Goal: Transaction & Acquisition: Purchase product/service

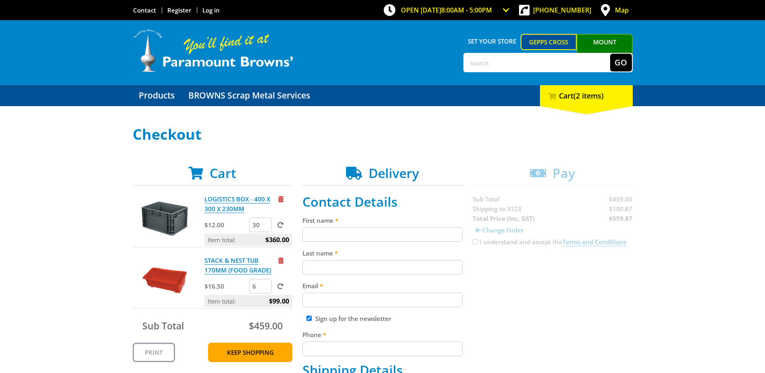
select select "VIC"
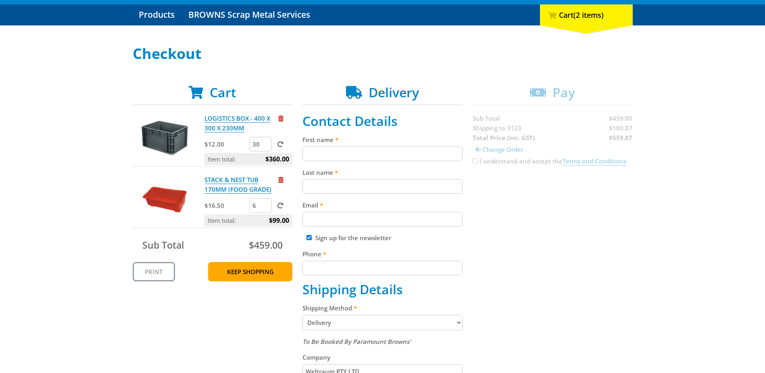
scroll to position [40, 0]
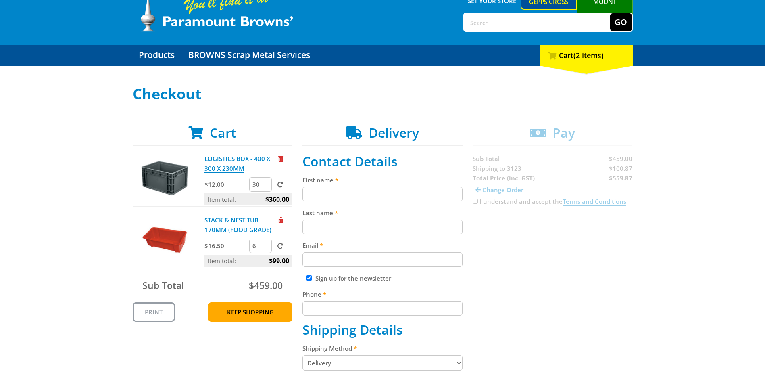
click at [311, 277] on input "Sign up for the newsletter" at bounding box center [308, 277] width 5 height 5
checkbox input "false"
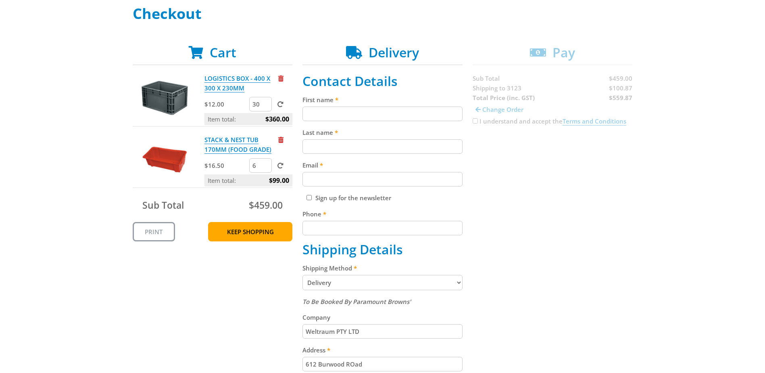
scroll to position [121, 0]
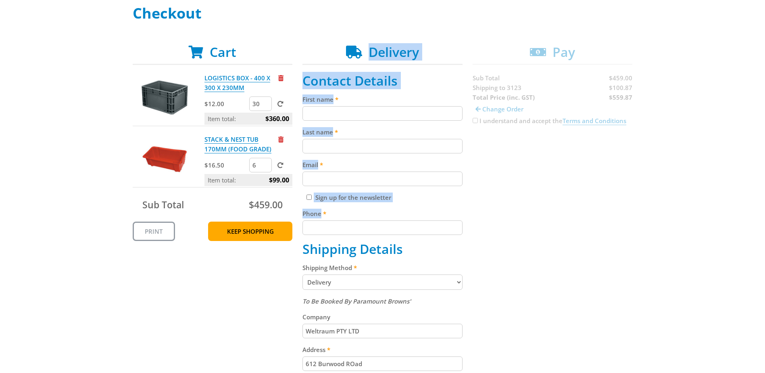
drag, startPoint x: 326, startPoint y: 213, endPoint x: 300, endPoint y: 213, distance: 25.8
click at [300, 213] on div "Cart LOGISTICS BOX - 400 X 300 X 230MM $12.00 30 Item total: $360.00 STACK & NE…" at bounding box center [383, 323] width 500 height 559
drag, startPoint x: 300, startPoint y: 213, endPoint x: 316, endPoint y: 214, distance: 15.8
click at [316, 214] on label "Phone" at bounding box center [382, 213] width 160 height 10
click at [316, 220] on input "Phone" at bounding box center [382, 227] width 160 height 15
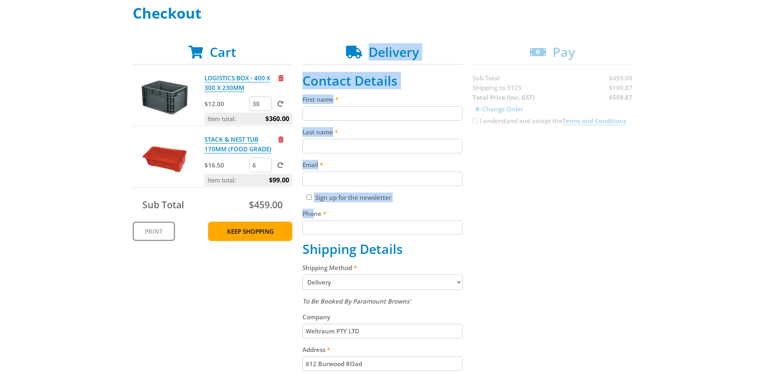
drag, startPoint x: 302, startPoint y: 214, endPoint x: 313, endPoint y: 213, distance: 11.7
click at [313, 213] on div "Cart LOGISTICS BOX - 400 X 300 X 230MM $12.00 30 Item total: $360.00 STACK & NE…" at bounding box center [383, 323] width 500 height 559
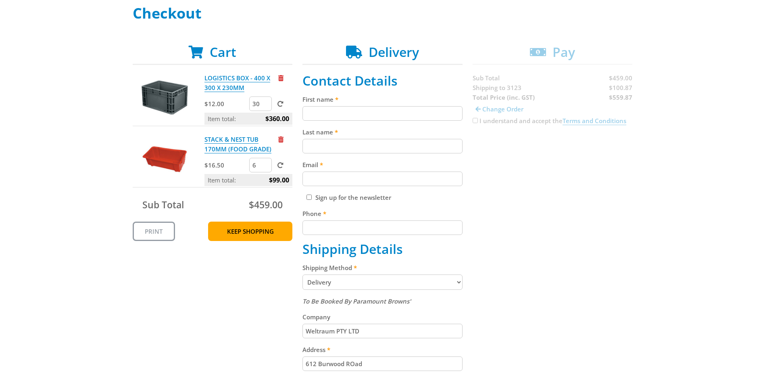
drag, startPoint x: 313, startPoint y: 213, endPoint x: 329, endPoint y: 212, distance: 15.8
click at [329, 212] on label "Phone" at bounding box center [382, 213] width 160 height 10
click at [329, 220] on input "Phone" at bounding box center [382, 227] width 160 height 15
drag, startPoint x: 330, startPoint y: 213, endPoint x: 303, endPoint y: 214, distance: 27.4
click at [303, 214] on label "Phone" at bounding box center [382, 213] width 160 height 10
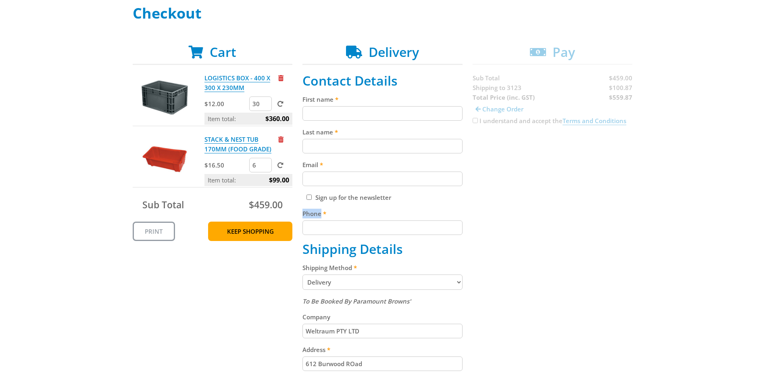
drag, startPoint x: 303, startPoint y: 214, endPoint x: 352, endPoint y: 217, distance: 48.9
click at [352, 217] on label "Phone" at bounding box center [382, 213] width 160 height 10
click at [352, 220] on input "Phone" at bounding box center [382, 227] width 160 height 15
click at [318, 215] on label "Phone" at bounding box center [382, 213] width 160 height 10
click at [318, 220] on input "Phone" at bounding box center [382, 227] width 160 height 15
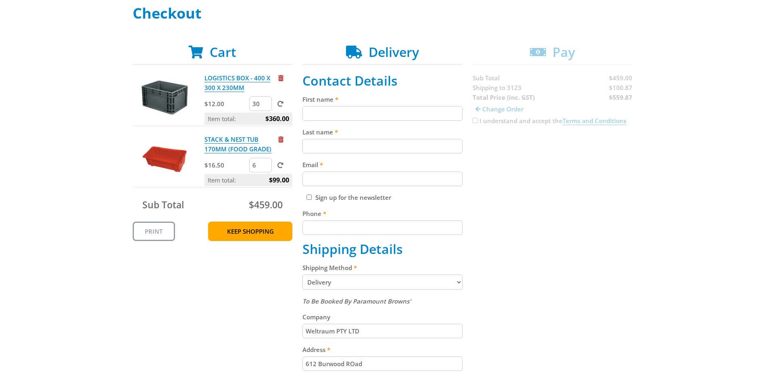
click at [519, 167] on div "Cart LOGISTICS BOX - 400 X 300 X 230MM $12.00 30 Item total: $360.00 STACK & NE…" at bounding box center [383, 323] width 500 height 559
